Goal: Complete application form

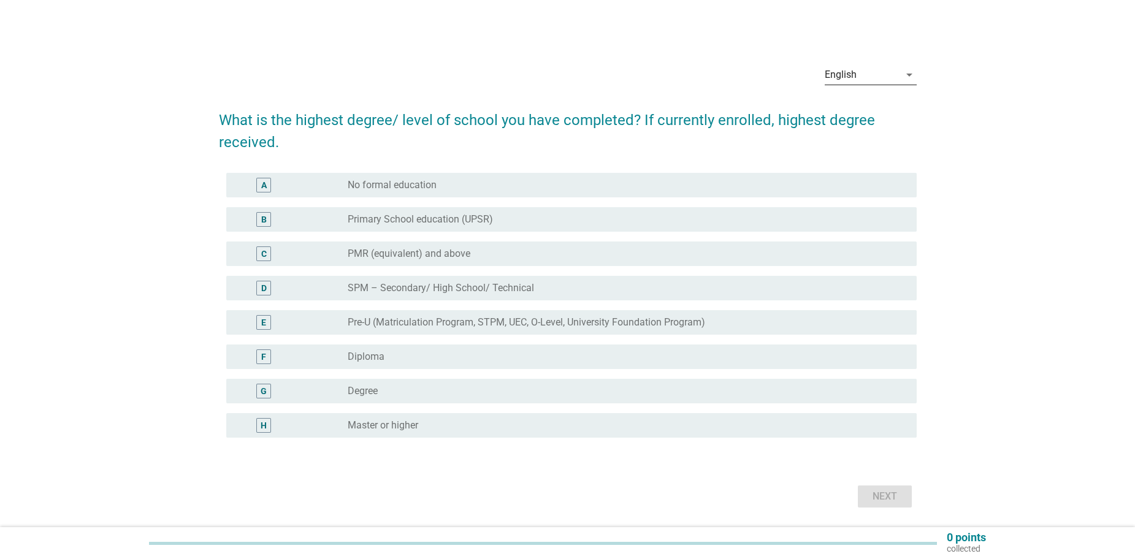
click at [862, 75] on div "English" at bounding box center [862, 75] width 75 height 20
click at [864, 140] on div "中文（简体）" at bounding box center [870, 143] width 72 height 15
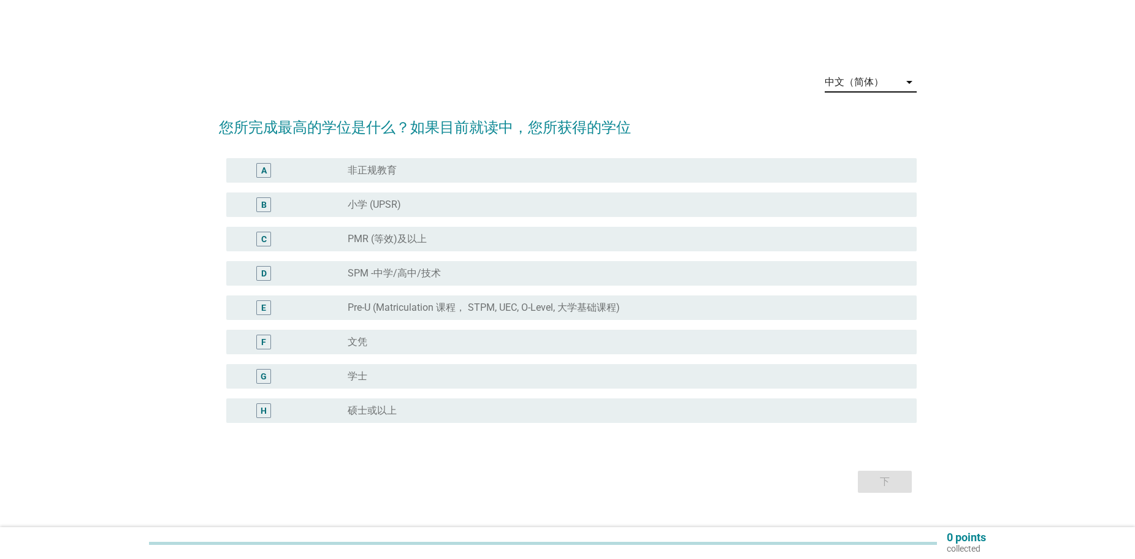
click at [872, 85] on div "中文（简体）" at bounding box center [854, 82] width 59 height 11
click at [865, 97] on div "English" at bounding box center [870, 92] width 72 height 15
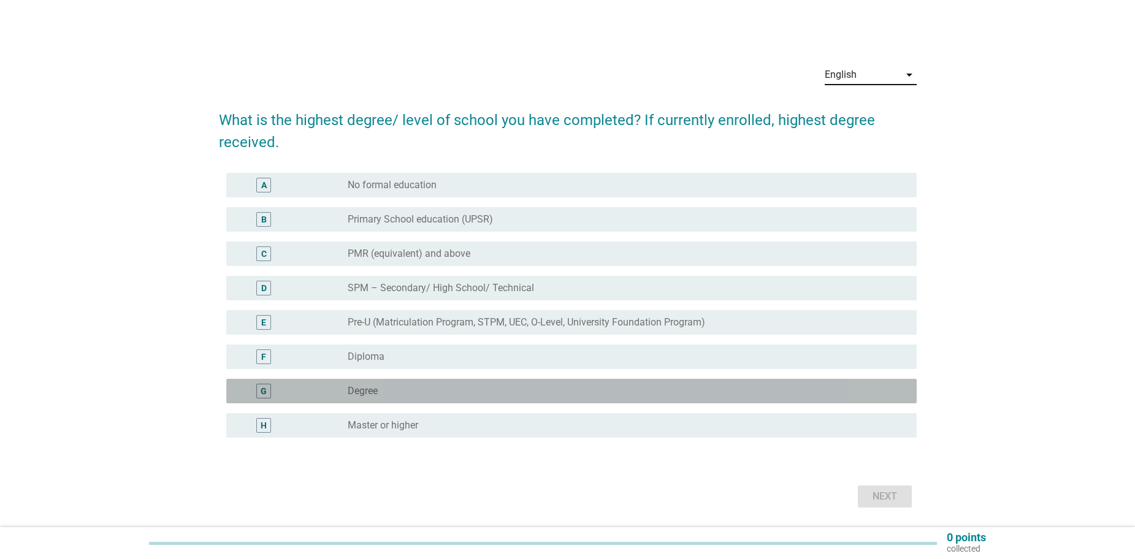
click at [455, 388] on div "radio_button_unchecked Degree" at bounding box center [623, 391] width 550 height 12
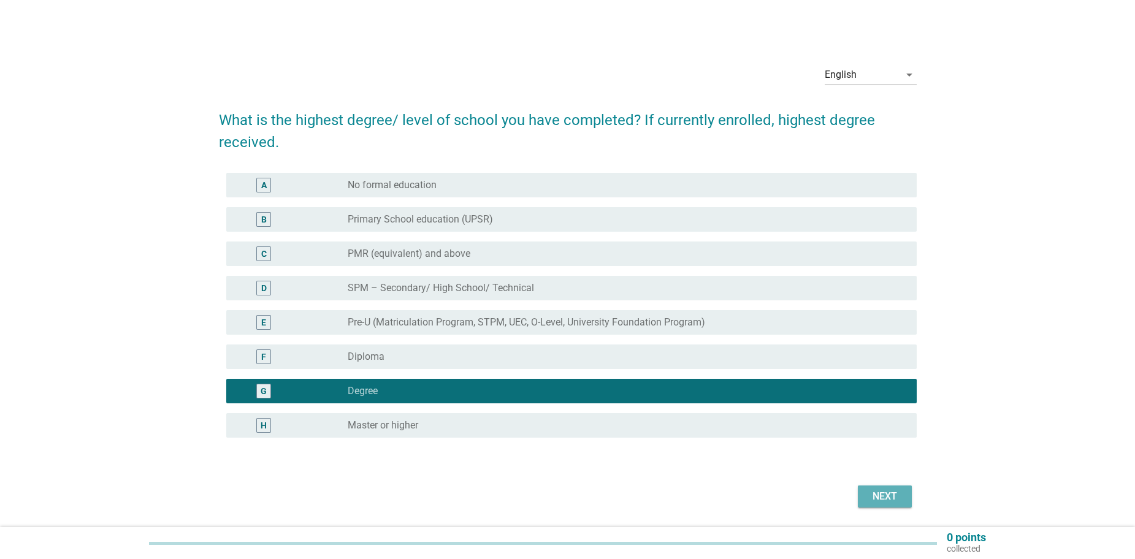
drag, startPoint x: 880, startPoint y: 498, endPoint x: 878, endPoint y: 512, distance: 13.6
click at [878, 499] on div "Next" at bounding box center [885, 496] width 34 height 15
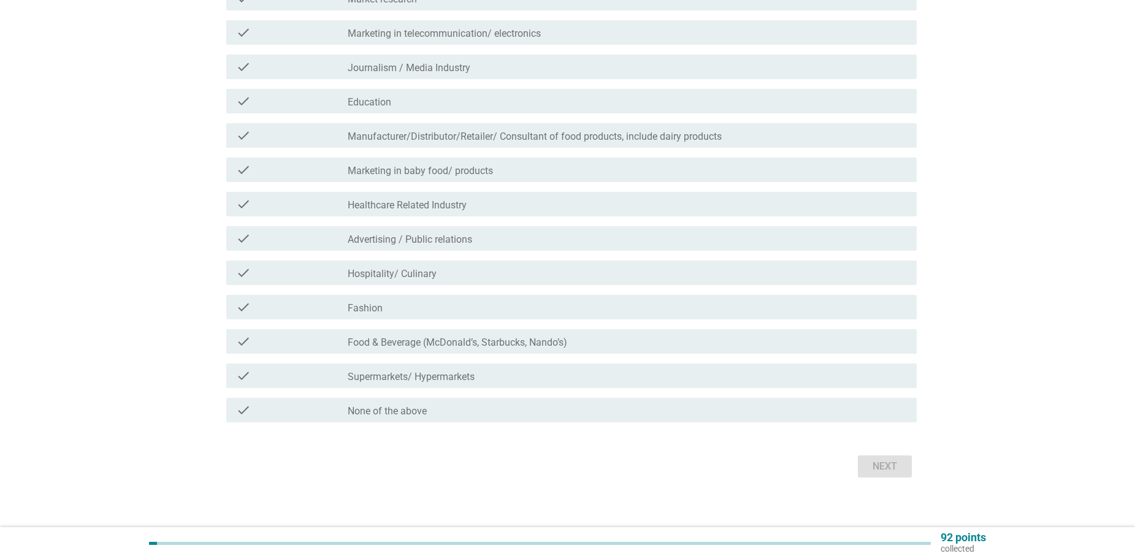
scroll to position [184, 0]
click at [466, 414] on div "check_box_outline_blank None of the above" at bounding box center [627, 409] width 559 height 15
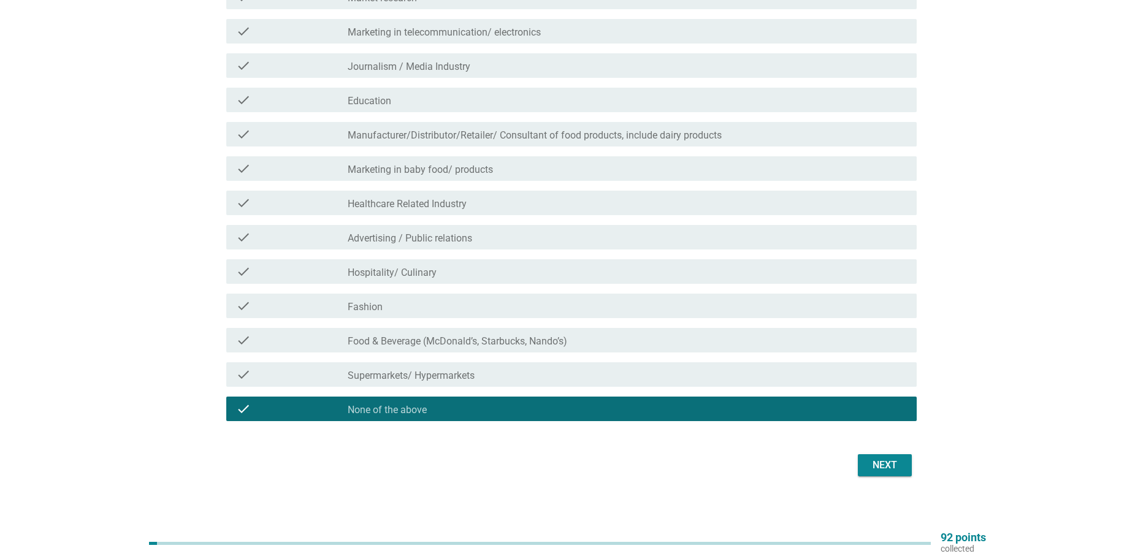
click at [898, 460] on div "Next" at bounding box center [885, 465] width 34 height 15
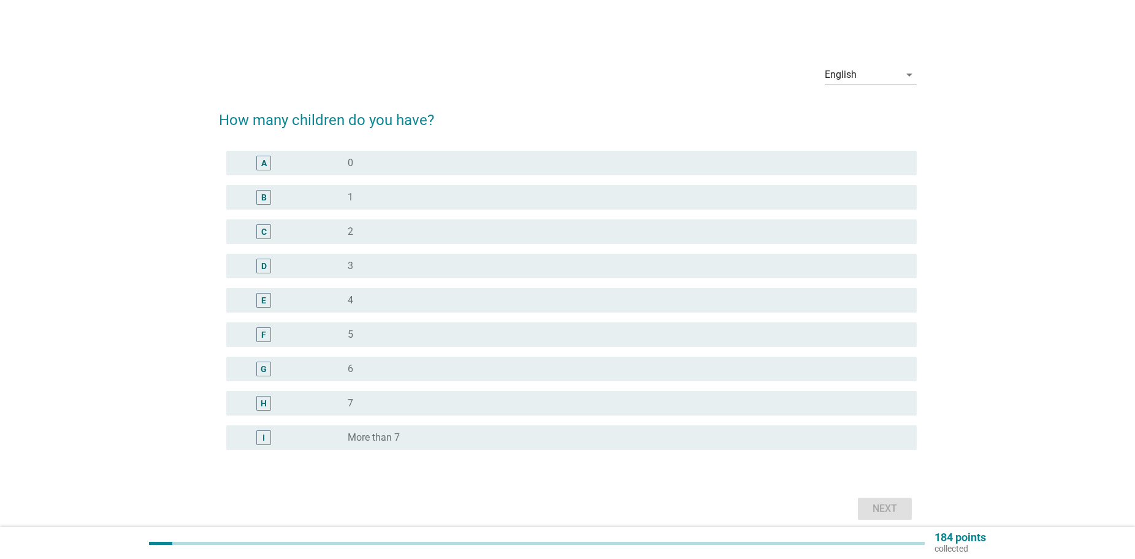
click at [437, 196] on div "radio_button_unchecked 1" at bounding box center [623, 197] width 550 height 12
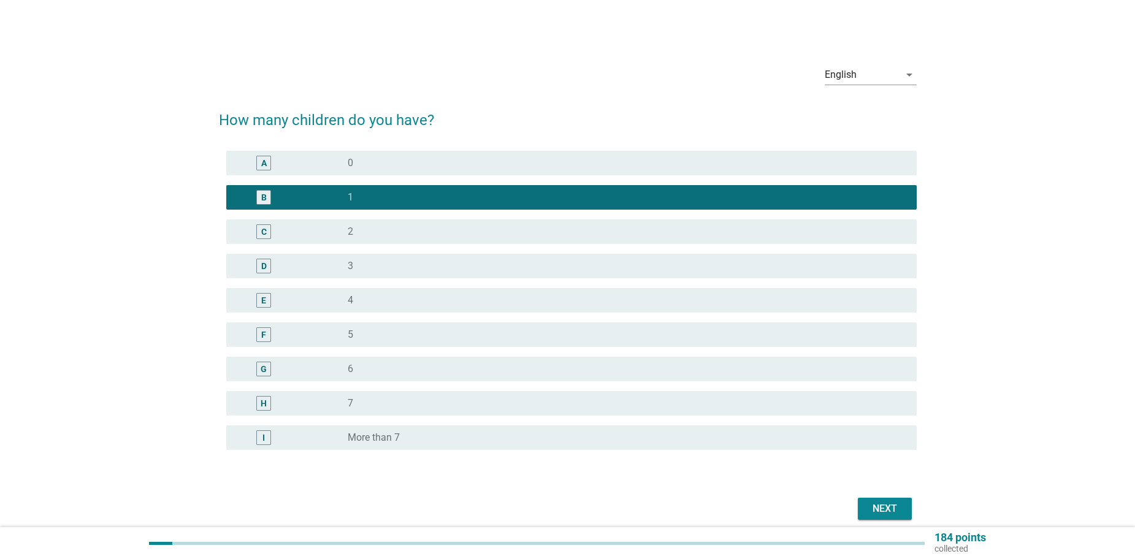
click at [878, 507] on div "Next" at bounding box center [885, 509] width 34 height 15
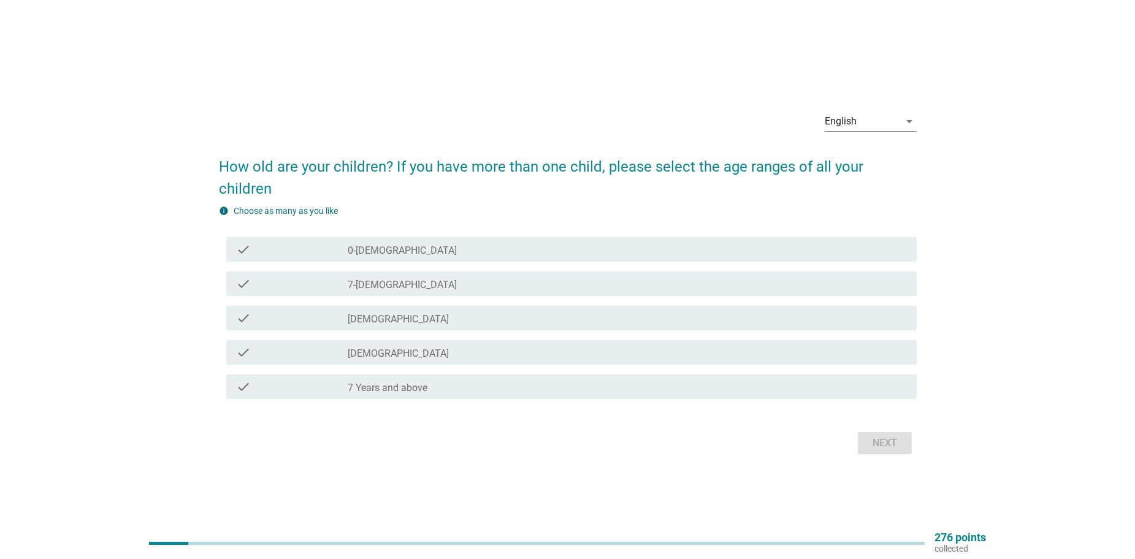
click at [412, 345] on div "check_box_outline_blank [DEMOGRAPHIC_DATA]" at bounding box center [627, 352] width 559 height 15
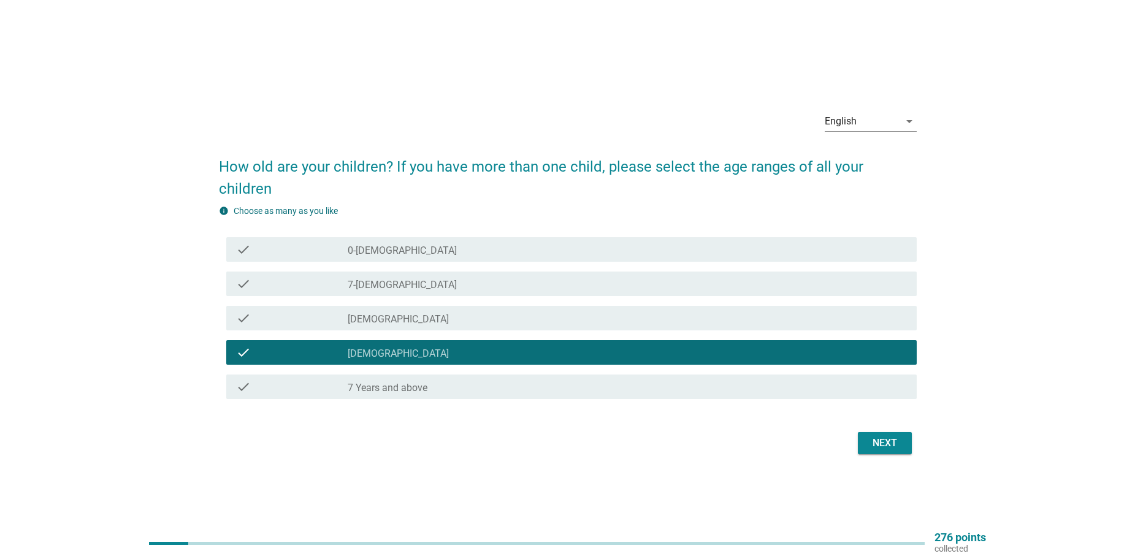
click at [897, 436] on div "Next" at bounding box center [885, 443] width 34 height 15
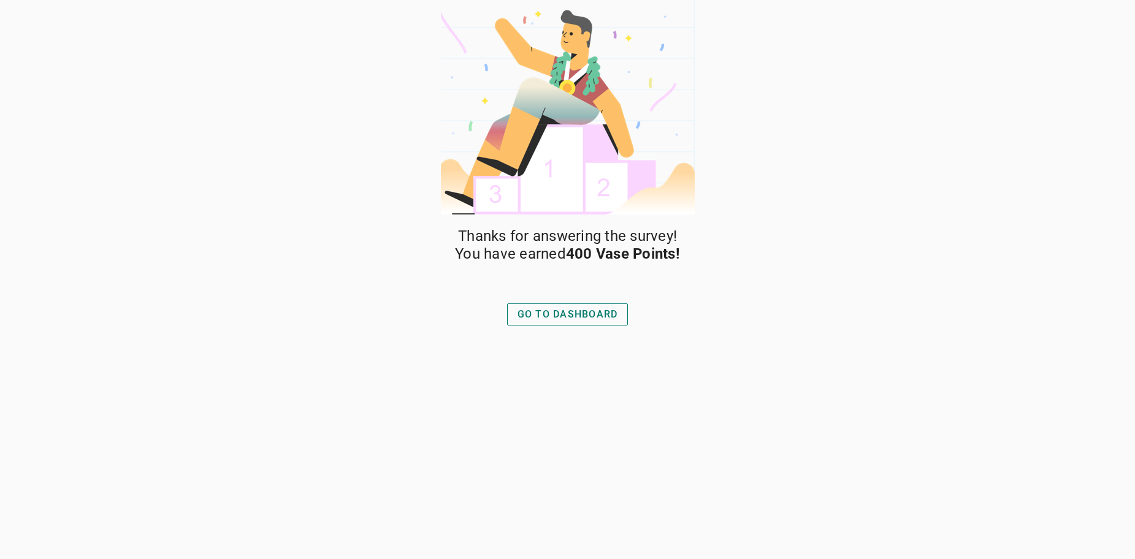
click at [585, 312] on div "GO TO DASHBOARD" at bounding box center [568, 314] width 101 height 15
